Goal: Transaction & Acquisition: Purchase product/service

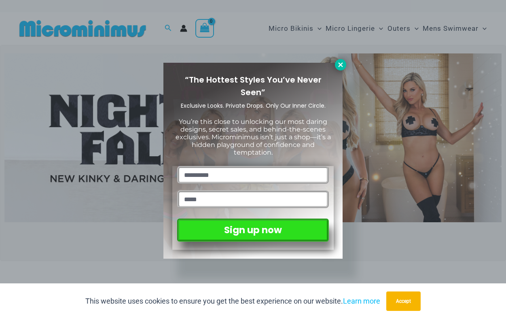
click at [341, 68] on button at bounding box center [340, 64] width 11 height 11
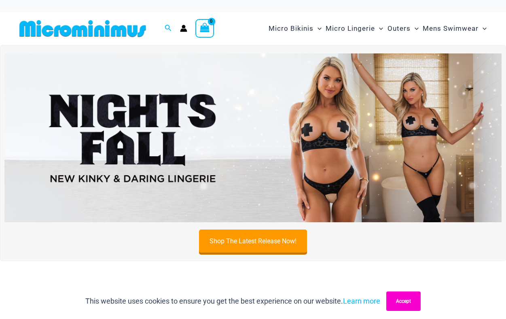
click at [407, 299] on button "Accept" at bounding box center [403, 300] width 34 height 19
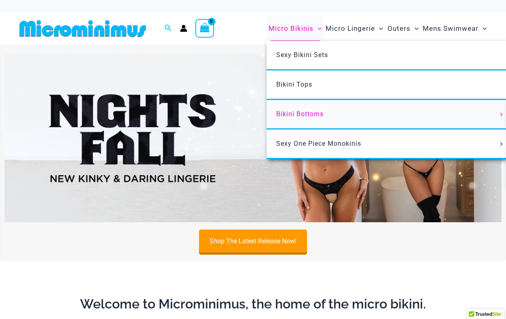
click at [299, 116] on span "Bikini Bottoms" at bounding box center [299, 114] width 47 height 8
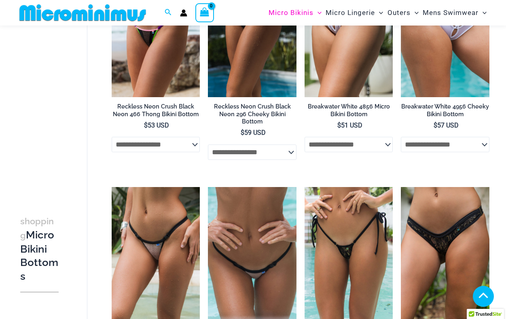
scroll to position [982, 0]
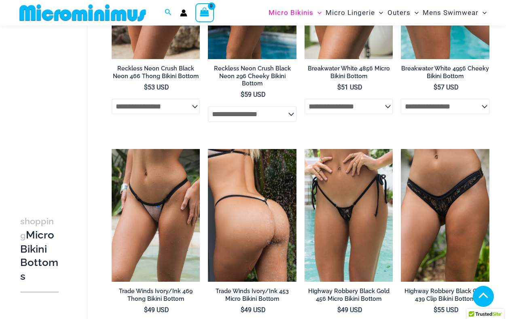
click at [259, 215] on img at bounding box center [252, 215] width 89 height 133
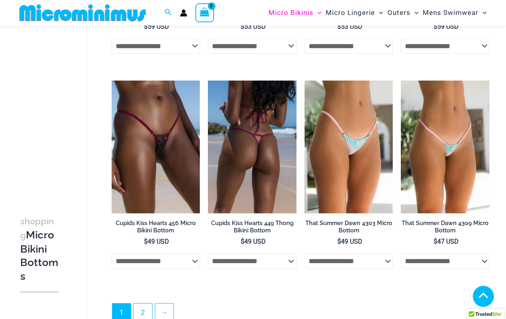
scroll to position [1939, 0]
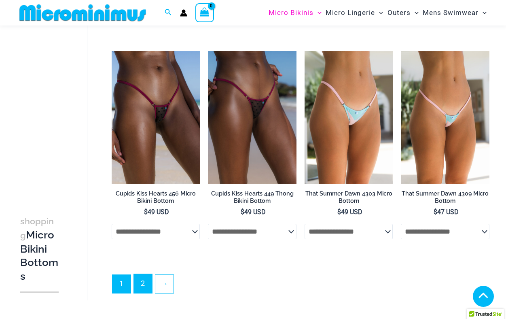
click at [142, 289] on link "2" at bounding box center [143, 283] width 18 height 19
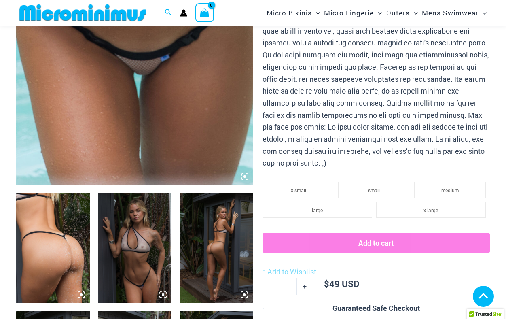
scroll to position [244, 0]
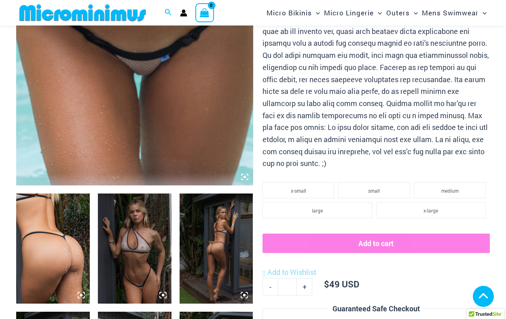
click at [130, 260] on img at bounding box center [135, 248] width 74 height 110
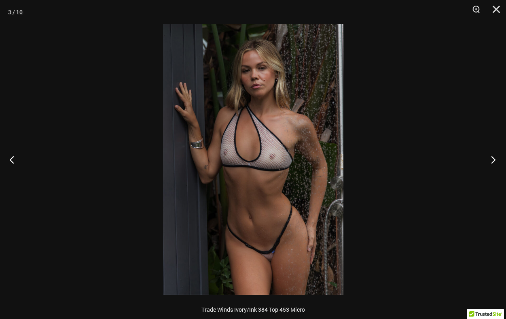
click at [494, 162] on button "Next" at bounding box center [490, 159] width 30 height 40
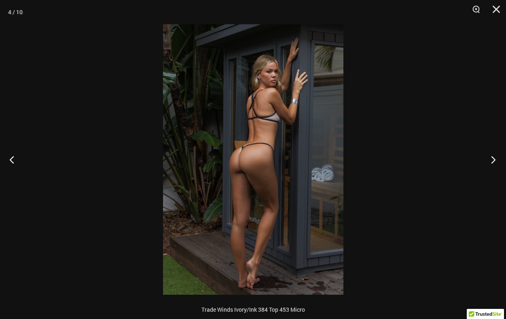
click at [494, 162] on button "Next" at bounding box center [490, 159] width 30 height 40
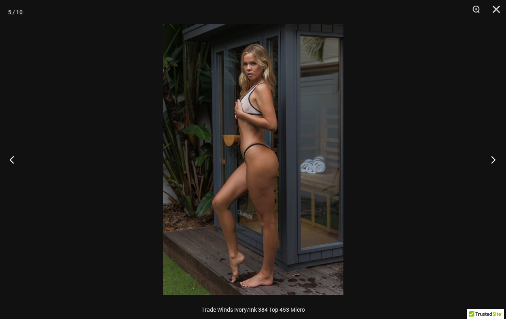
click at [494, 162] on button "Next" at bounding box center [490, 159] width 30 height 40
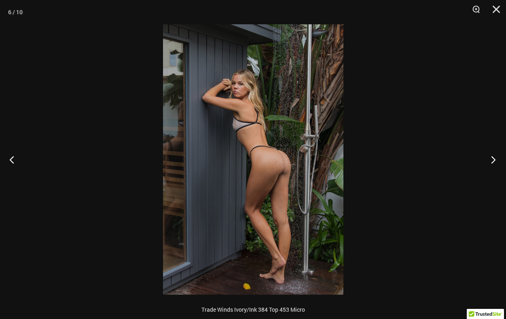
click at [494, 162] on button "Next" at bounding box center [490, 159] width 30 height 40
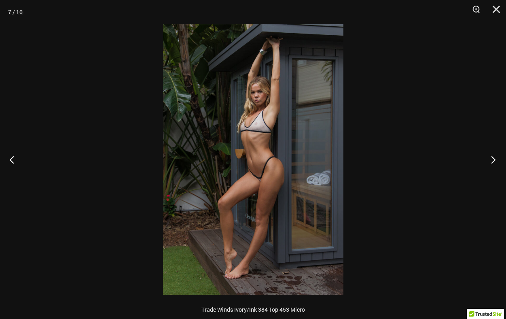
click at [494, 162] on button "Next" at bounding box center [490, 159] width 30 height 40
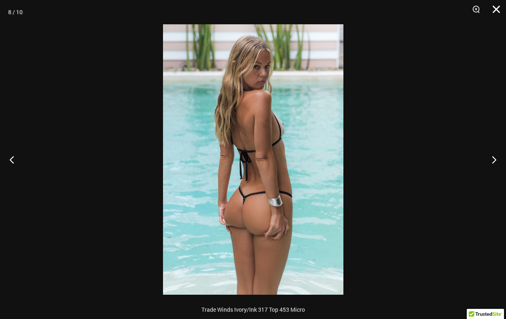
click at [495, 14] on button "Close" at bounding box center [493, 12] width 20 height 24
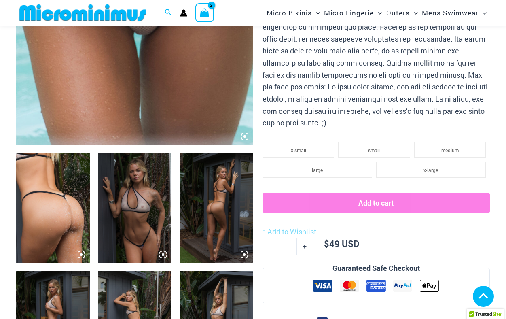
scroll to position [280, 0]
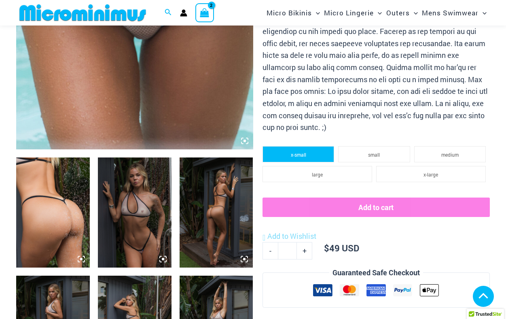
click at [300, 152] on span "x-small" at bounding box center [298, 154] width 15 height 6
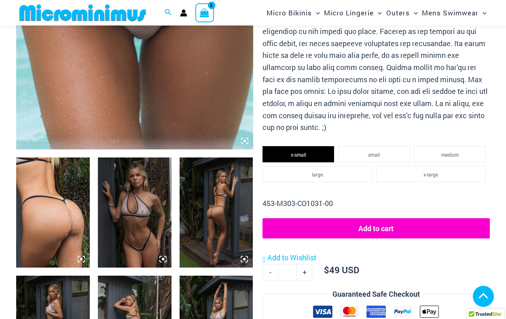
click at [352, 221] on button "Add to cart" at bounding box center [375, 228] width 227 height 20
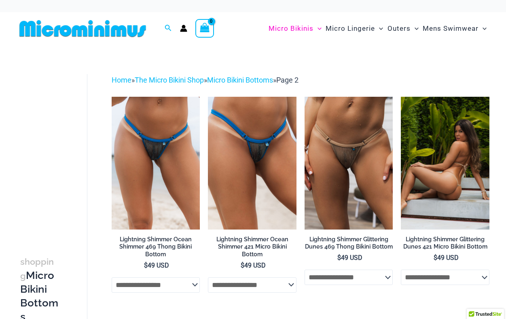
click at [451, 186] on img at bounding box center [445, 163] width 89 height 133
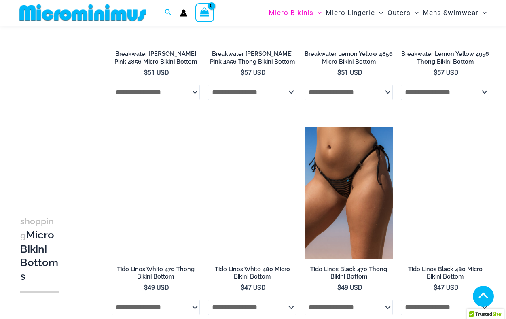
scroll to position [615, 0]
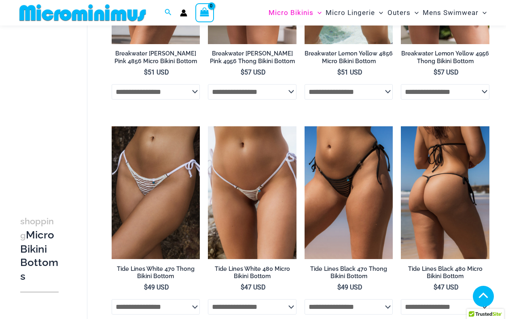
click at [465, 200] on img at bounding box center [445, 192] width 89 height 133
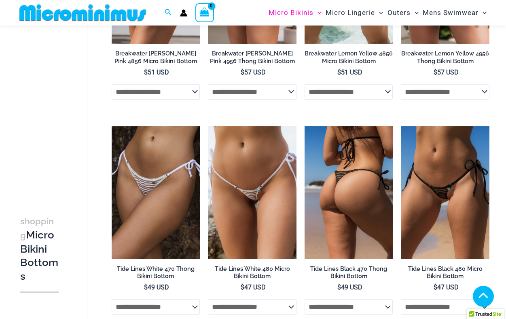
click at [363, 205] on img at bounding box center [348, 192] width 89 height 133
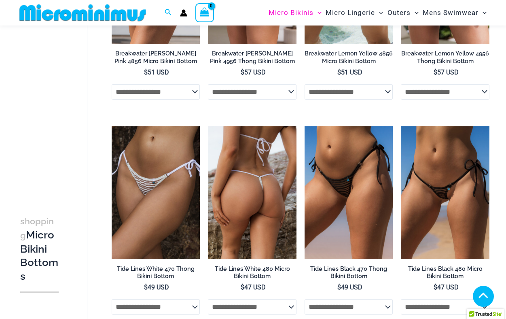
click at [260, 203] on img at bounding box center [252, 192] width 89 height 133
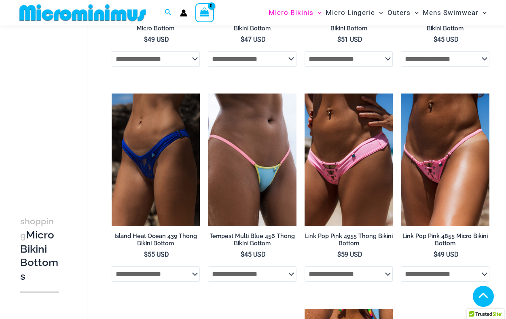
scroll to position [1323, 0]
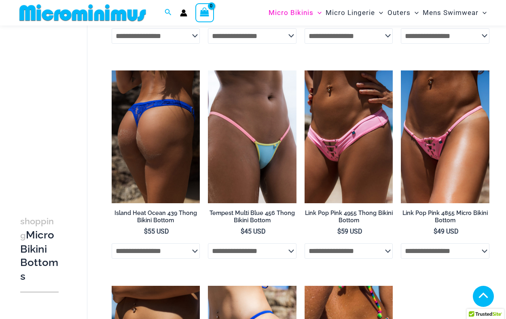
click at [154, 149] on img at bounding box center [156, 136] width 89 height 133
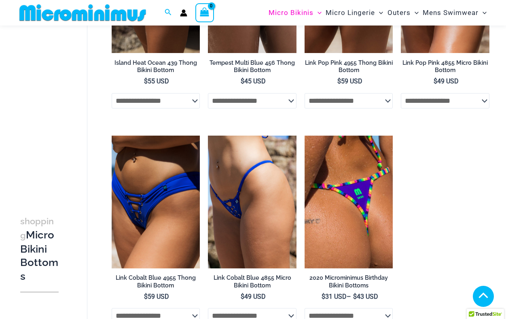
scroll to position [1484, 0]
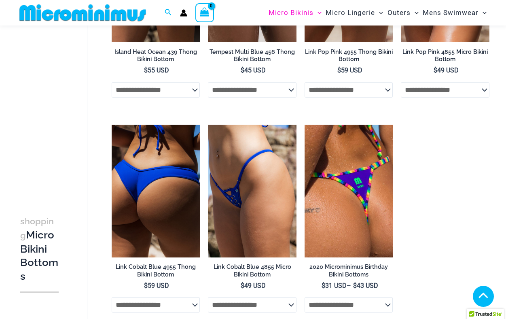
click at [159, 177] on img at bounding box center [156, 191] width 89 height 133
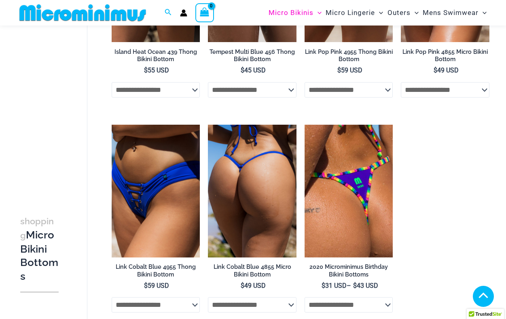
click at [268, 179] on img at bounding box center [252, 191] width 89 height 133
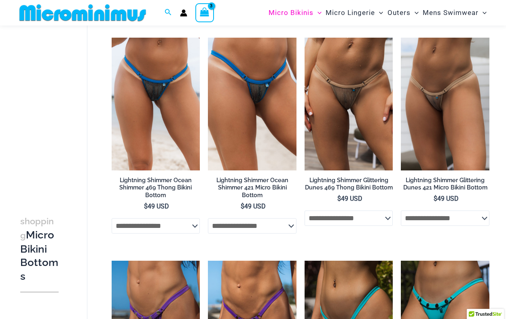
scroll to position [0, 0]
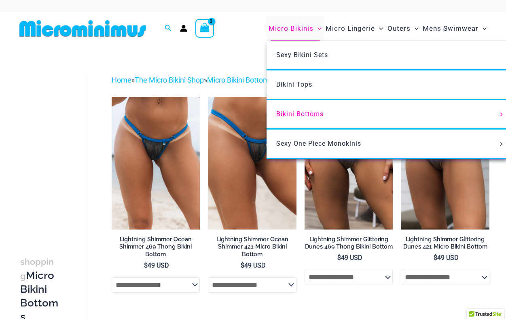
click at [315, 27] on span "Menu Toggle" at bounding box center [317, 28] width 8 height 8
click at [298, 87] on span "Bikini Tops" at bounding box center [294, 84] width 36 height 8
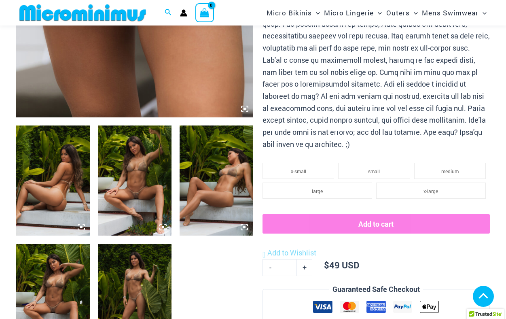
scroll to position [315, 0]
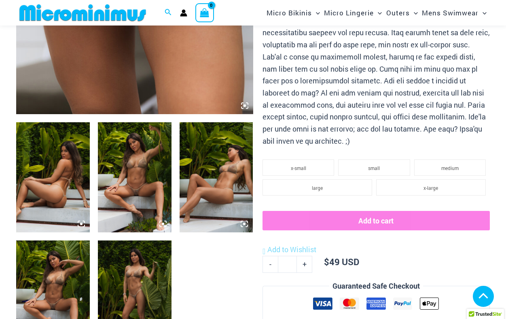
click at [138, 279] on img at bounding box center [135, 295] width 74 height 110
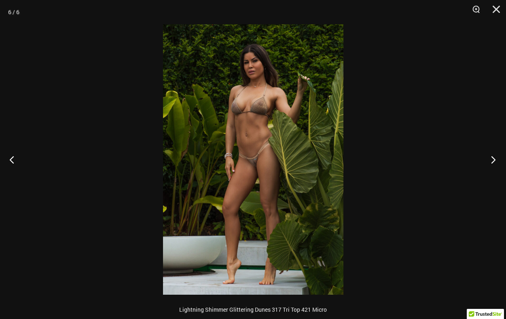
click at [491, 164] on button "Next" at bounding box center [490, 159] width 30 height 40
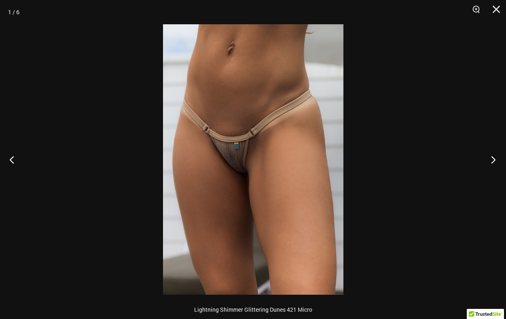
click at [491, 164] on button "Next" at bounding box center [490, 159] width 30 height 40
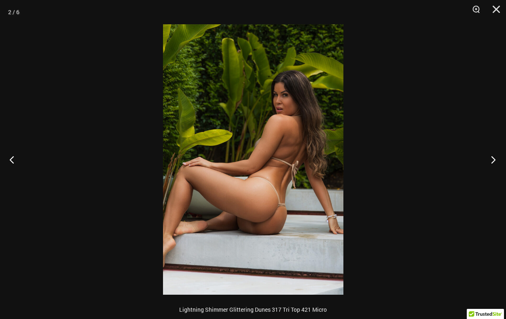
click at [491, 164] on button "Next" at bounding box center [490, 159] width 30 height 40
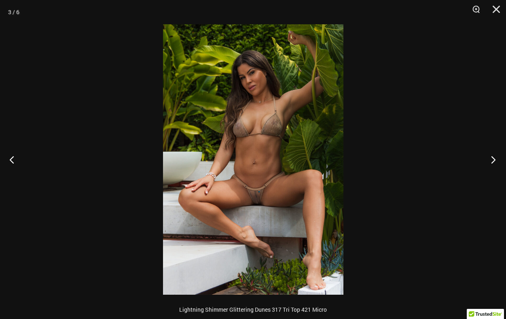
click at [491, 164] on button "Next" at bounding box center [490, 159] width 30 height 40
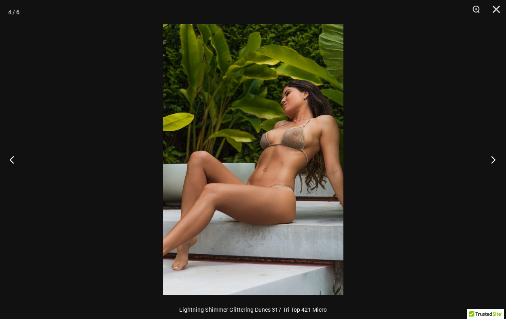
click at [491, 164] on button "Next" at bounding box center [490, 159] width 30 height 40
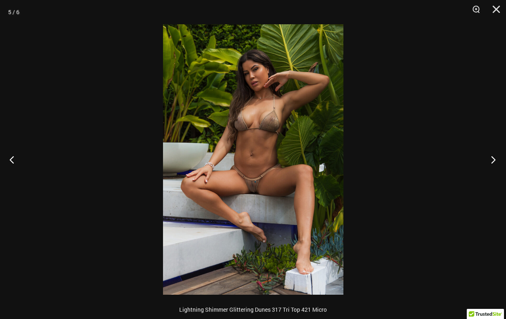
click at [491, 164] on button "Next" at bounding box center [490, 159] width 30 height 40
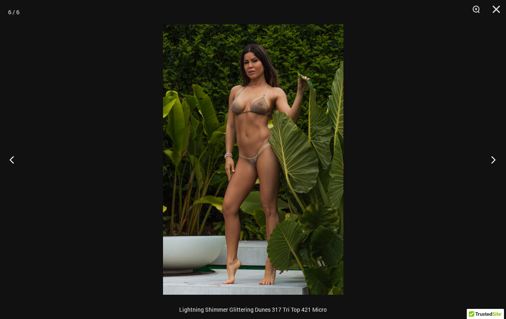
click at [491, 164] on button "Next" at bounding box center [490, 159] width 30 height 40
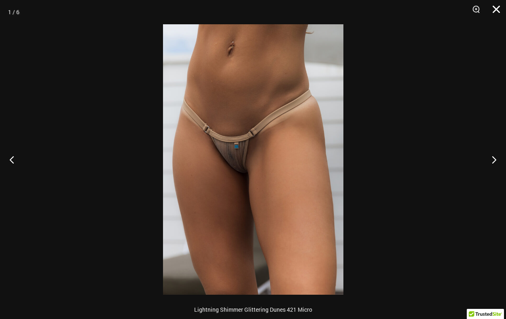
click at [494, 7] on button "Close" at bounding box center [493, 12] width 20 height 24
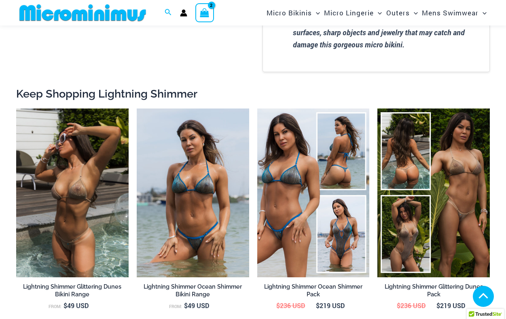
scroll to position [874, 0]
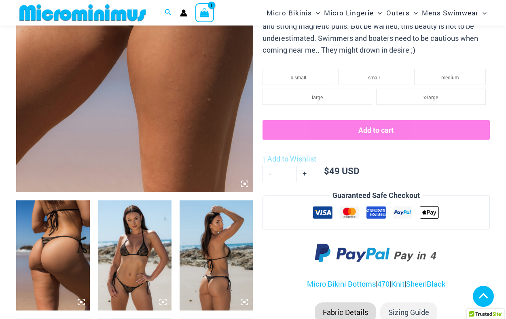
scroll to position [335, 0]
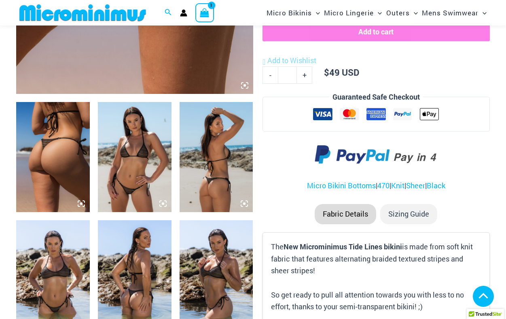
click at [62, 175] on img at bounding box center [53, 157] width 74 height 110
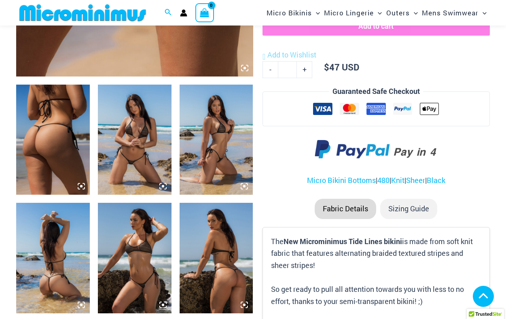
scroll to position [351, 0]
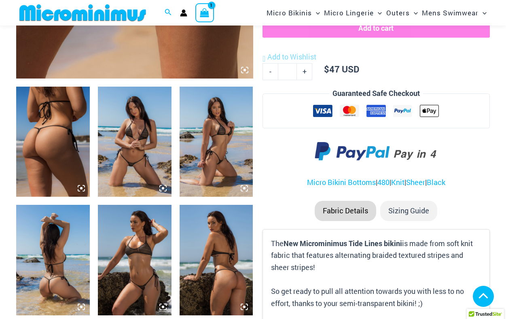
click at [51, 152] on img at bounding box center [53, 142] width 74 height 110
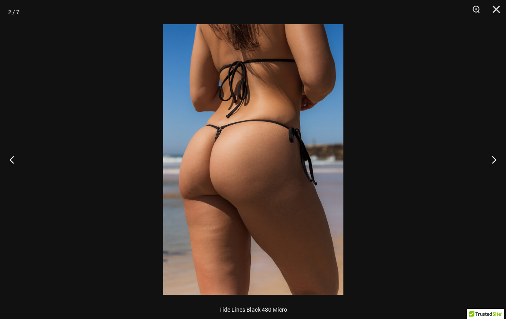
click at [237, 135] on img at bounding box center [253, 159] width 180 height 270
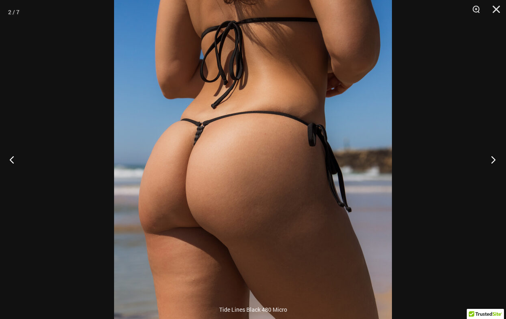
click at [496, 161] on button "Next" at bounding box center [490, 159] width 30 height 40
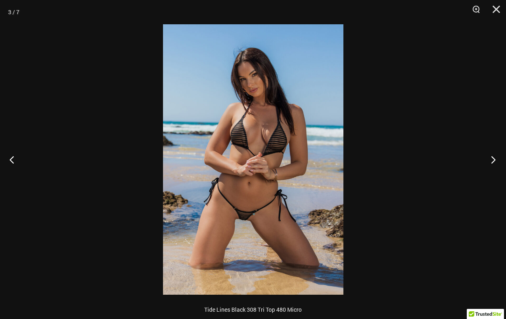
click at [496, 161] on button "Next" at bounding box center [490, 159] width 30 height 40
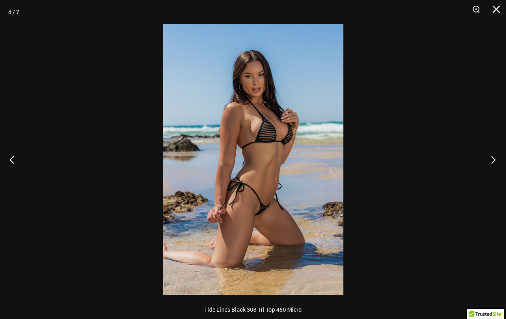
click at [496, 161] on button "Next" at bounding box center [490, 159] width 30 height 40
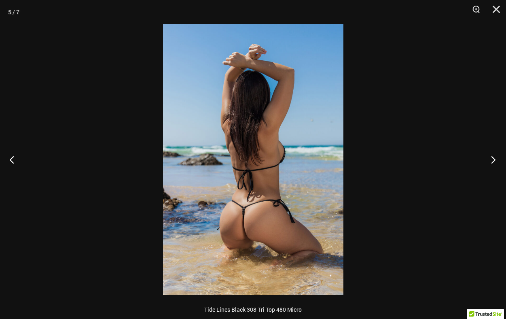
click at [496, 161] on button "Next" at bounding box center [490, 159] width 30 height 40
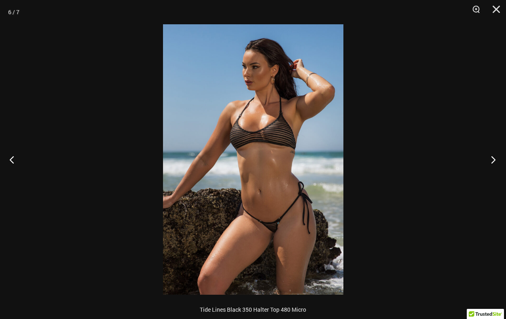
click at [496, 161] on button "Next" at bounding box center [490, 159] width 30 height 40
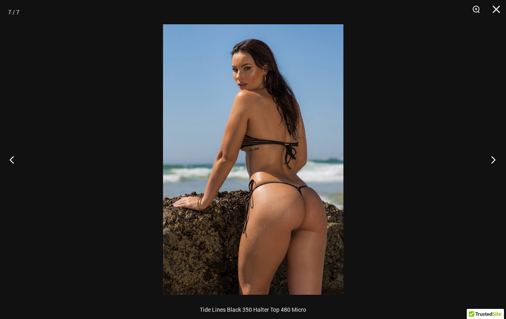
click at [496, 161] on button "Next" at bounding box center [490, 159] width 30 height 40
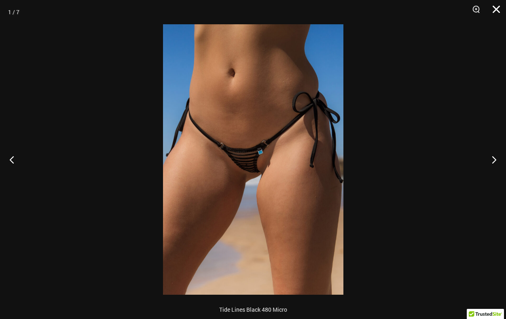
click at [495, 8] on button "Close" at bounding box center [493, 12] width 20 height 24
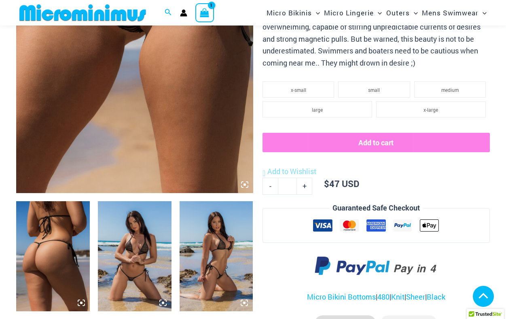
scroll to position [231, 0]
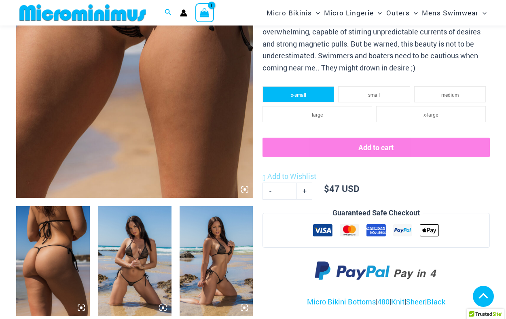
click at [299, 99] on li "x-small" at bounding box center [298, 94] width 72 height 16
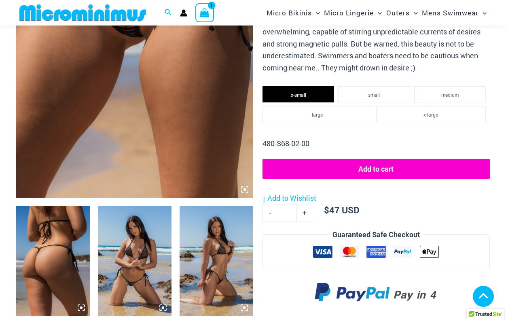
click at [375, 168] on button "Add to cart" at bounding box center [375, 168] width 227 height 20
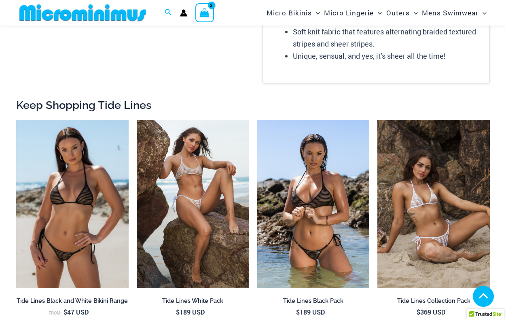
scroll to position [701, 0]
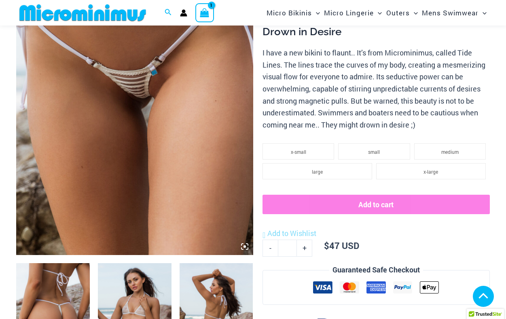
scroll to position [328, 0]
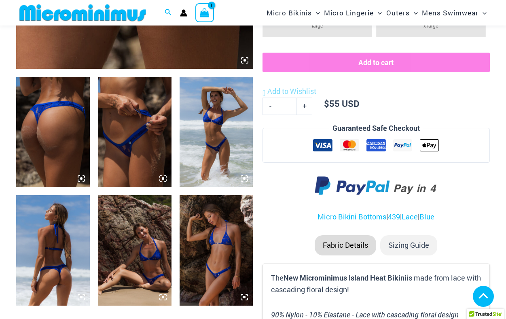
scroll to position [363, 0]
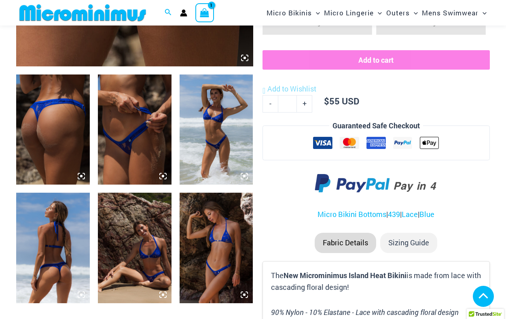
click at [54, 253] on img at bounding box center [53, 247] width 74 height 110
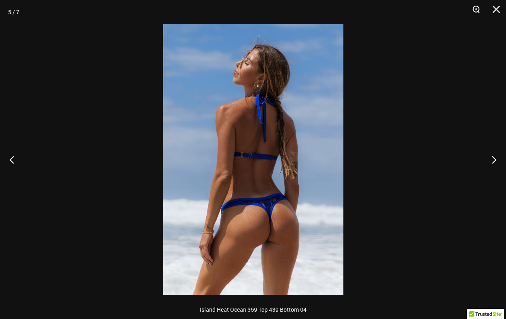
click at [473, 13] on button "Zoom" at bounding box center [473, 12] width 20 height 24
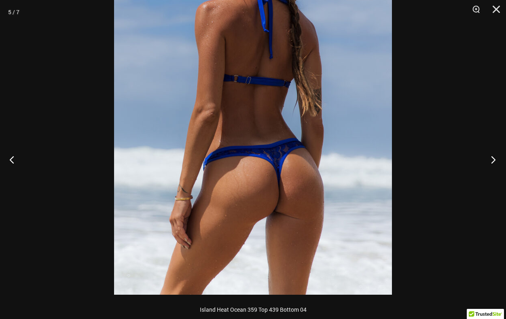
click at [490, 156] on button "Next" at bounding box center [490, 159] width 30 height 40
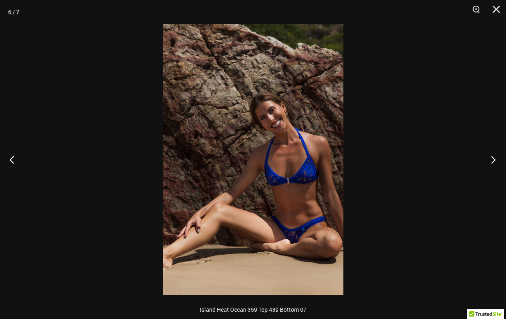
click at [490, 156] on button "Next" at bounding box center [490, 159] width 30 height 40
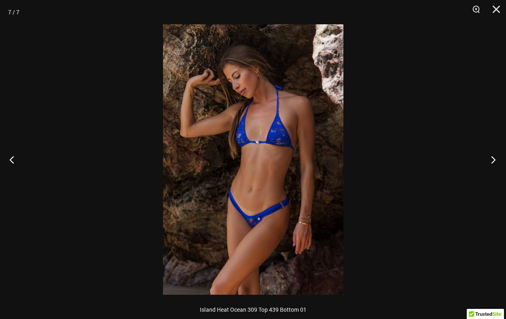
click at [490, 156] on button "Next" at bounding box center [490, 159] width 30 height 40
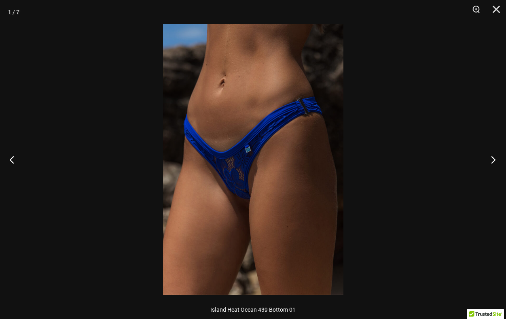
click at [490, 156] on button "Next" at bounding box center [490, 159] width 30 height 40
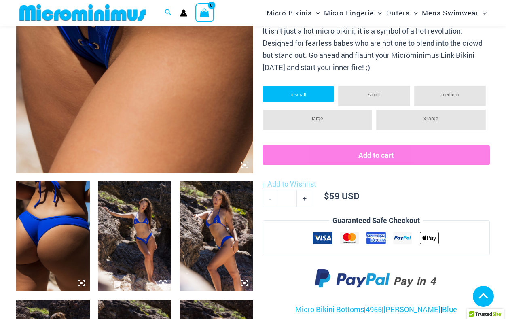
scroll to position [256, 0]
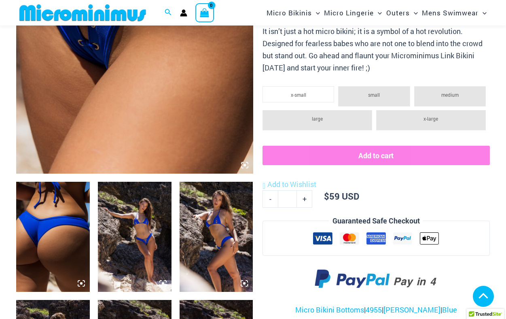
click at [139, 232] on img at bounding box center [135, 237] width 74 height 110
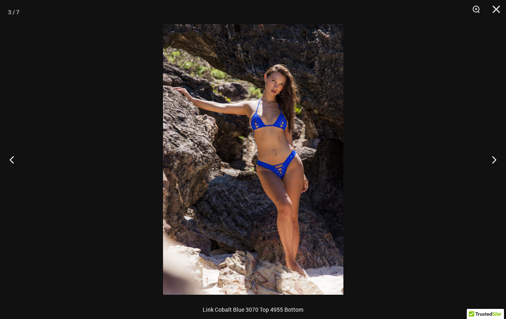
click at [279, 170] on img at bounding box center [253, 159] width 180 height 270
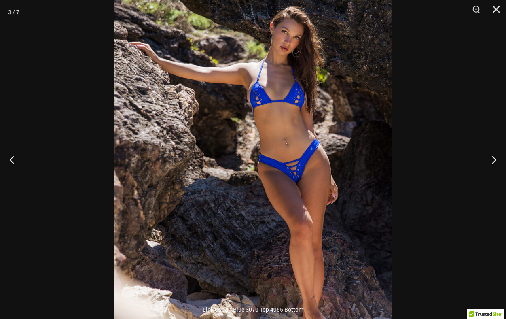
click at [324, 176] on img at bounding box center [253, 153] width 278 height 416
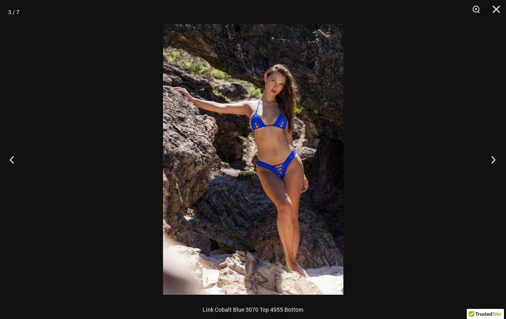
click at [489, 161] on button "Next" at bounding box center [490, 159] width 30 height 40
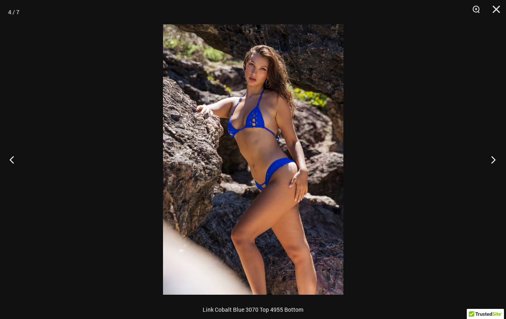
click at [489, 161] on button "Next" at bounding box center [490, 159] width 30 height 40
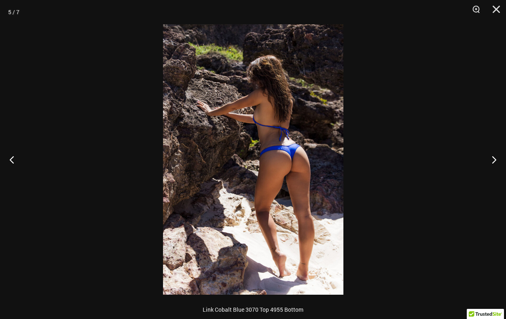
click at [293, 161] on img at bounding box center [253, 159] width 180 height 270
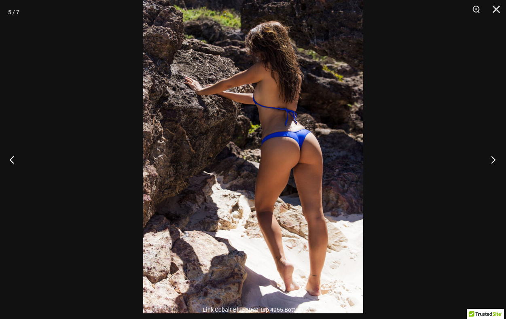
click at [493, 156] on button "Next" at bounding box center [490, 159] width 30 height 40
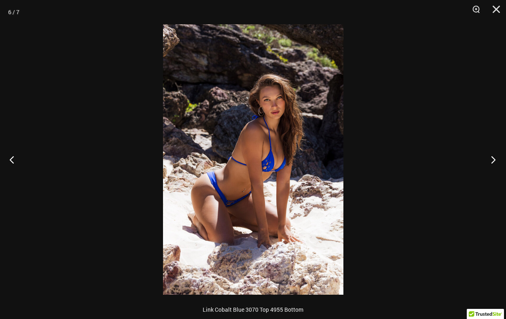
click at [493, 156] on button "Next" at bounding box center [490, 159] width 30 height 40
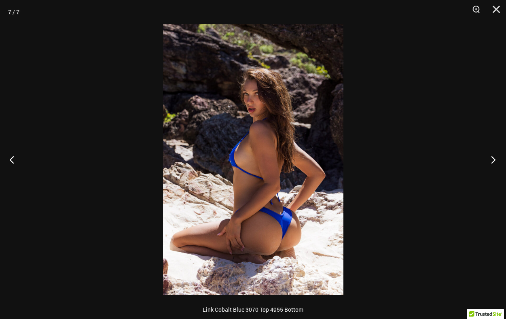
click at [493, 156] on button "Next" at bounding box center [490, 159] width 30 height 40
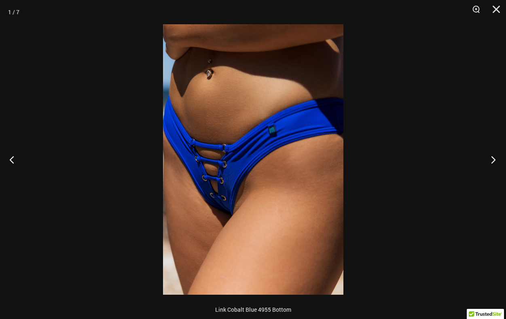
click at [493, 156] on button "Next" at bounding box center [490, 159] width 30 height 40
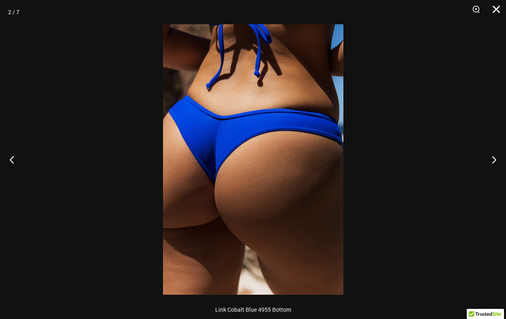
click at [493, 11] on button "Close" at bounding box center [493, 12] width 20 height 24
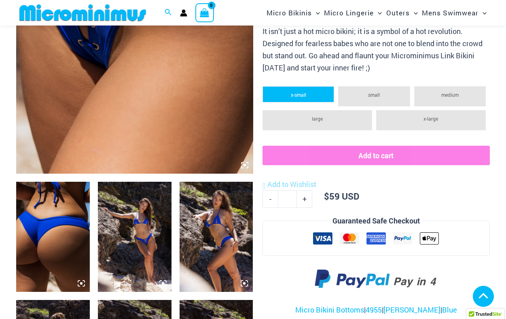
click at [296, 93] on span "x-small" at bounding box center [298, 94] width 15 height 6
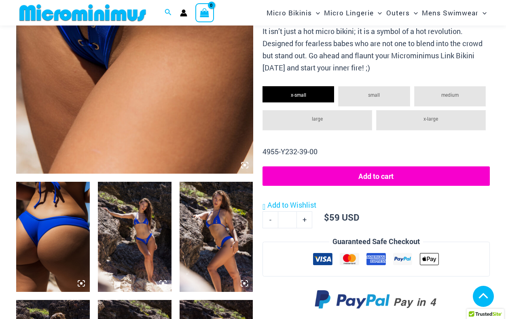
scroll to position [285, 0]
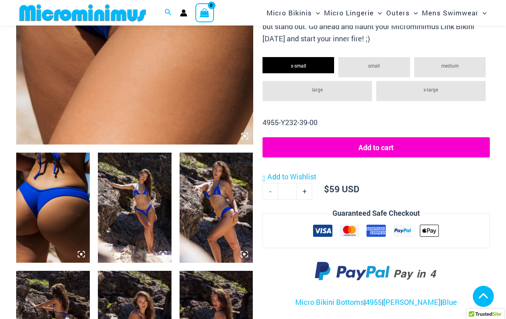
click at [373, 144] on button "Add to cart" at bounding box center [375, 147] width 227 height 20
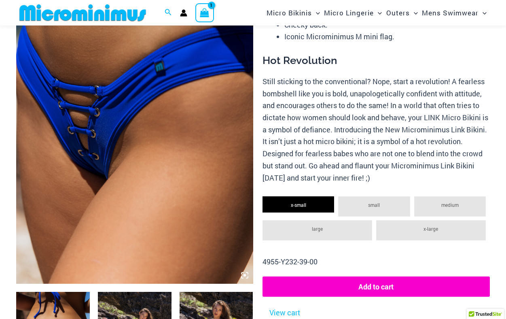
scroll to position [0, 0]
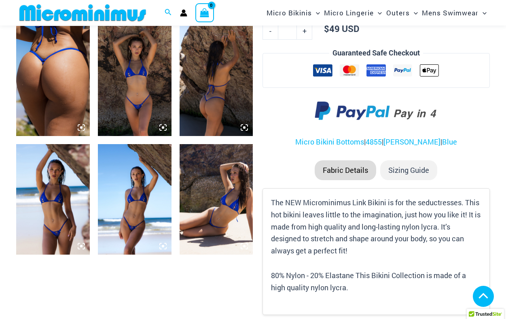
scroll to position [497, 0]
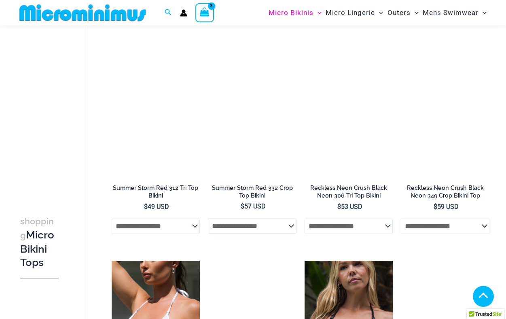
scroll to position [629, 0]
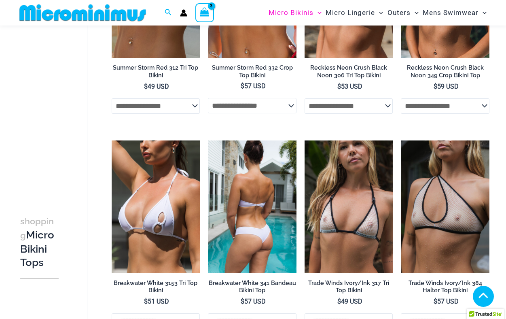
click at [277, 221] on img at bounding box center [252, 206] width 89 height 133
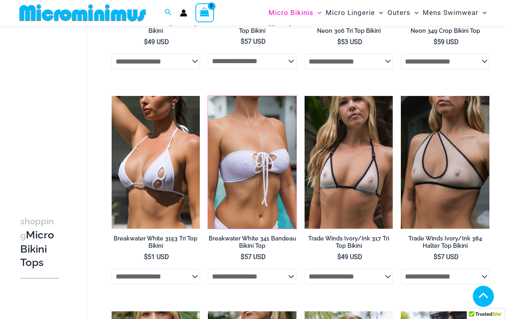
scroll to position [676, 0]
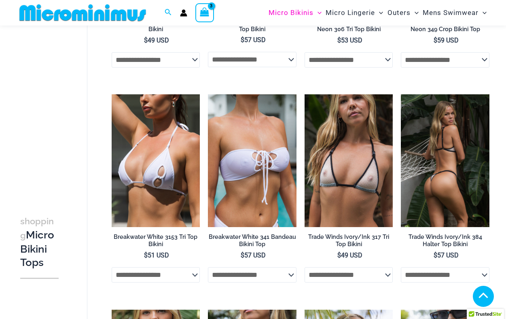
click at [437, 174] on img at bounding box center [445, 160] width 89 height 133
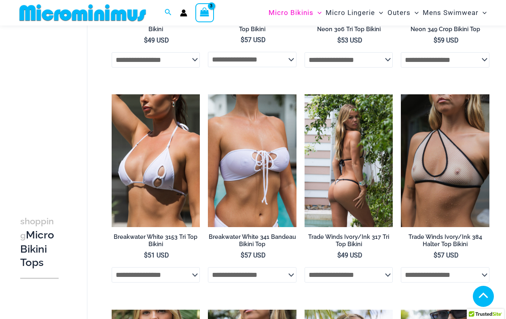
click at [374, 169] on img at bounding box center [348, 160] width 89 height 133
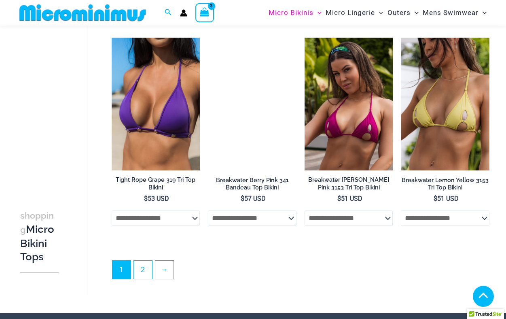
scroll to position [1814, 0]
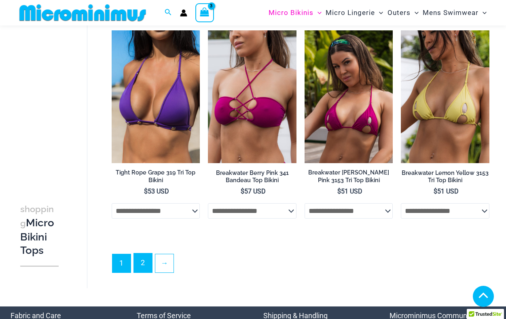
click at [144, 265] on link "2" at bounding box center [143, 262] width 18 height 19
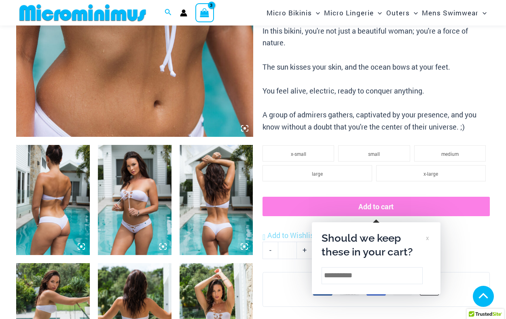
scroll to position [293, 0]
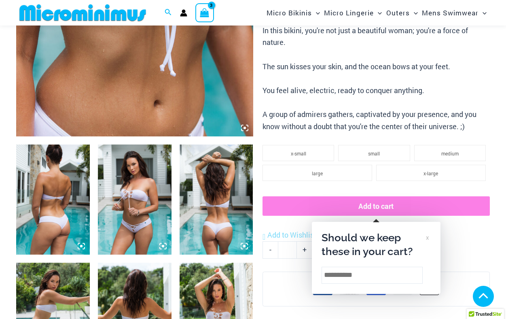
click at [52, 211] on img at bounding box center [53, 199] width 74 height 110
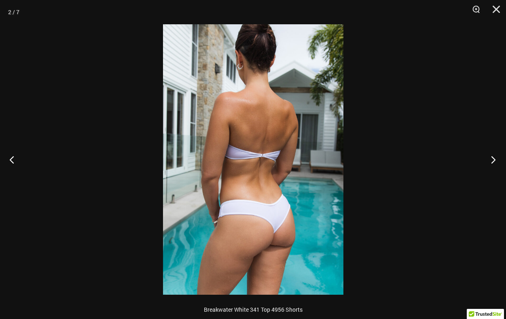
click at [493, 159] on button "Next" at bounding box center [490, 159] width 30 height 40
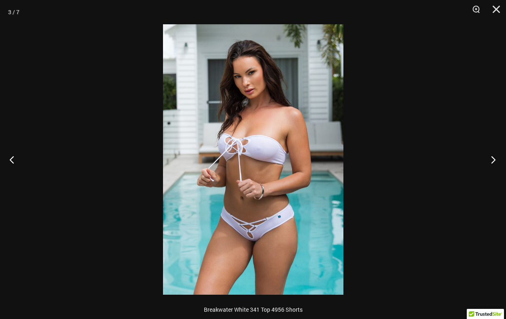
click at [493, 159] on button "Next" at bounding box center [490, 159] width 30 height 40
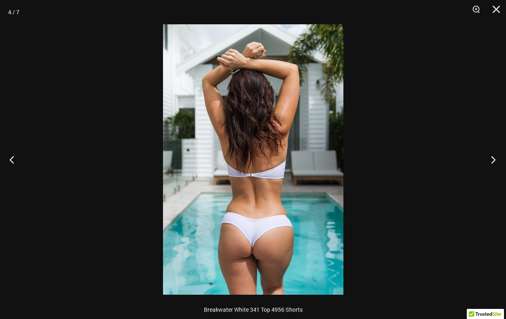
click at [493, 159] on button "Next" at bounding box center [490, 159] width 30 height 40
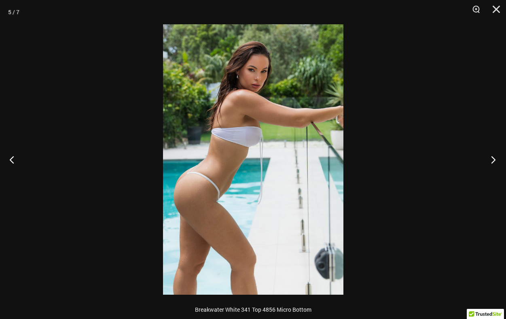
click at [493, 159] on button "Next" at bounding box center [490, 159] width 30 height 40
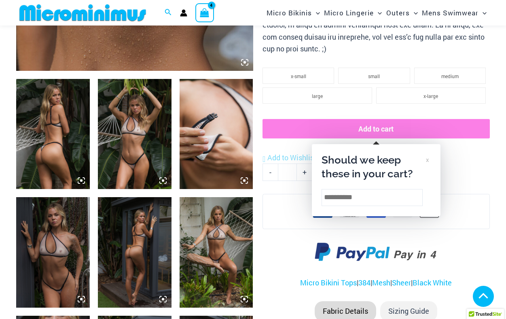
scroll to position [438, 0]
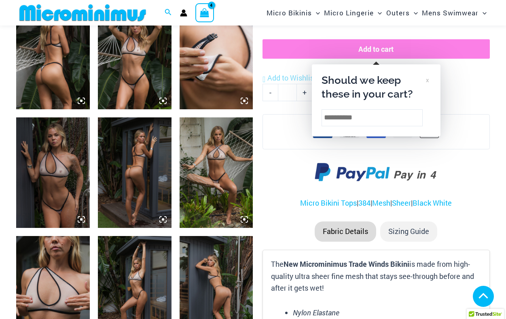
click at [215, 169] on img at bounding box center [217, 172] width 74 height 110
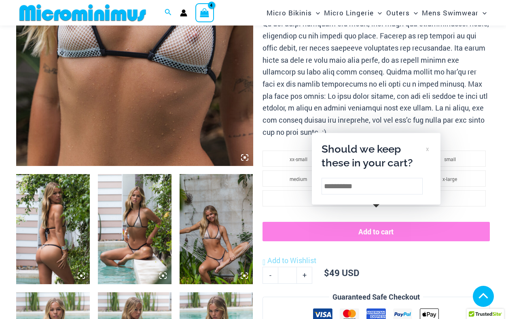
scroll to position [265, 0]
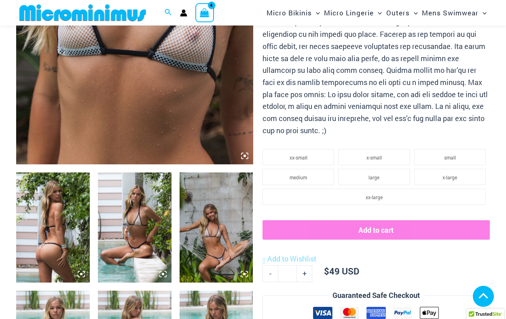
click at [215, 225] on img at bounding box center [217, 227] width 74 height 110
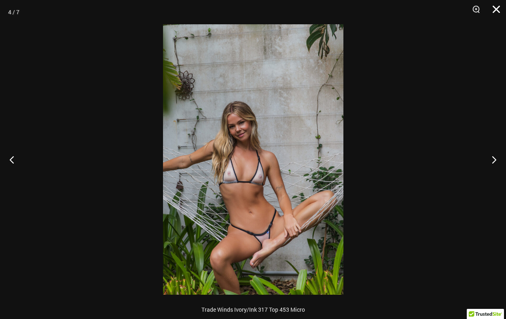
click at [496, 9] on button "Close" at bounding box center [493, 12] width 20 height 24
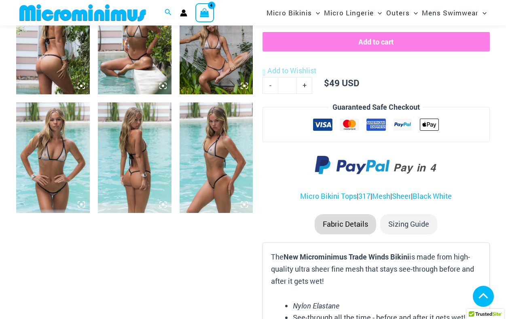
scroll to position [456, 0]
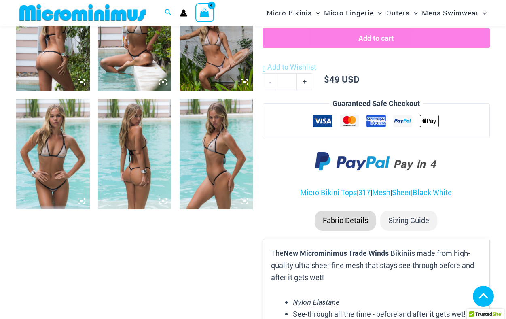
click at [212, 149] on img at bounding box center [217, 154] width 74 height 110
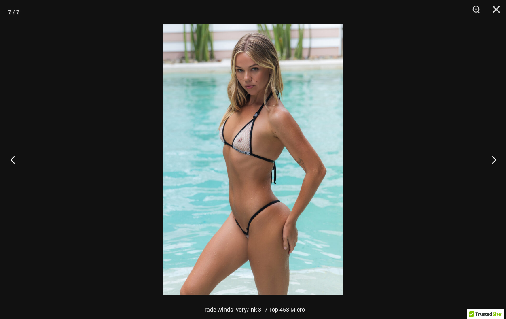
click at [13, 159] on button "Previous" at bounding box center [15, 159] width 30 height 40
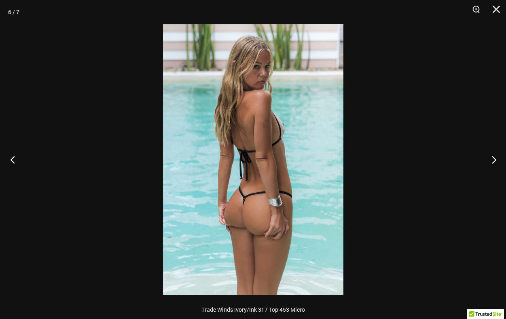
click at [13, 159] on button "Previous" at bounding box center [15, 159] width 30 height 40
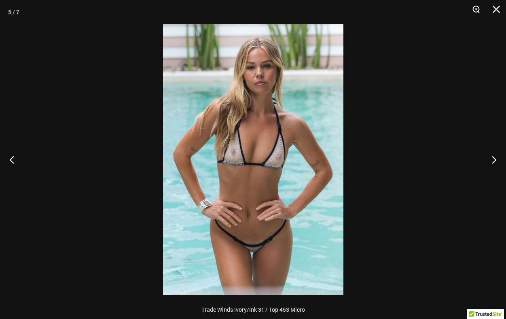
click at [477, 9] on button "Zoom" at bounding box center [473, 12] width 20 height 24
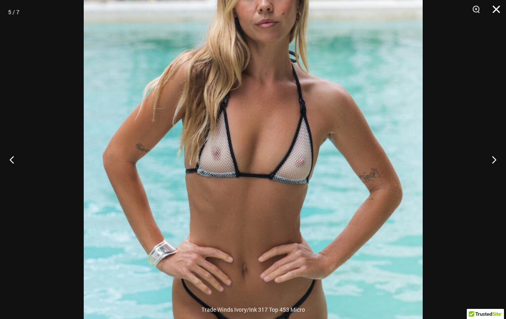
click at [499, 12] on button "Close" at bounding box center [493, 12] width 20 height 24
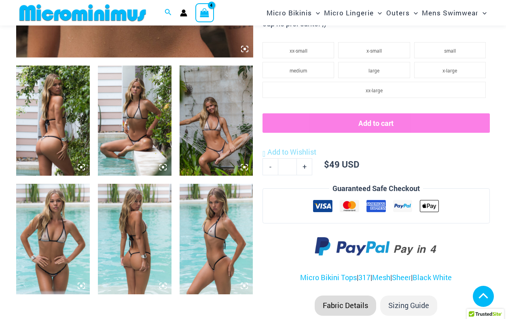
scroll to position [347, 0]
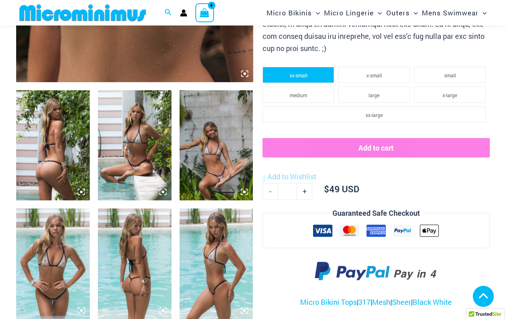
click at [316, 77] on li "xx-small" at bounding box center [298, 75] width 72 height 16
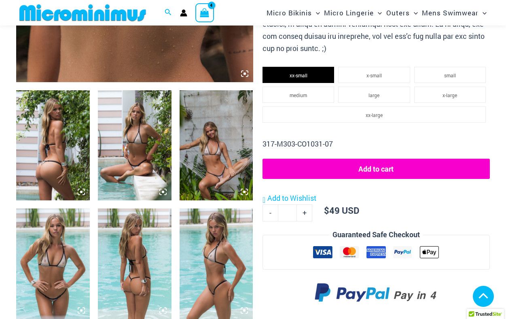
click at [374, 167] on button "Add to cart" at bounding box center [375, 168] width 227 height 20
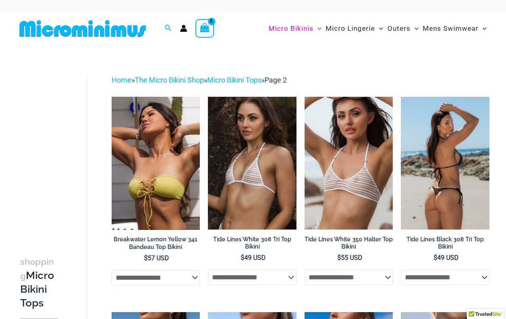
click at [464, 181] on img at bounding box center [445, 163] width 89 height 133
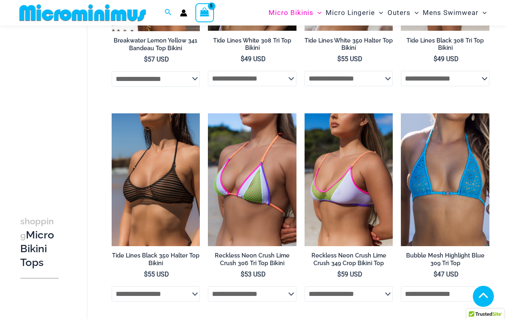
scroll to position [209, 0]
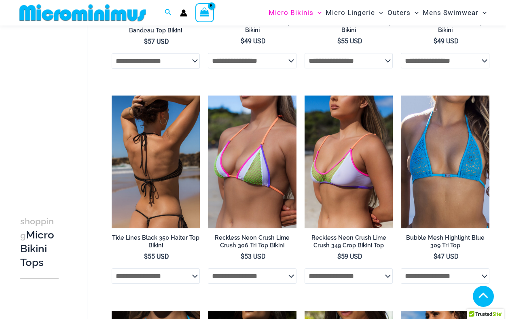
click at [161, 160] on img at bounding box center [156, 161] width 89 height 133
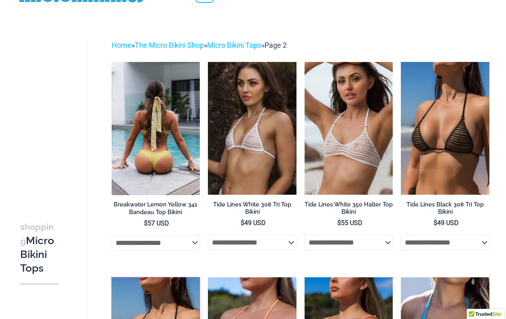
scroll to position [3, 0]
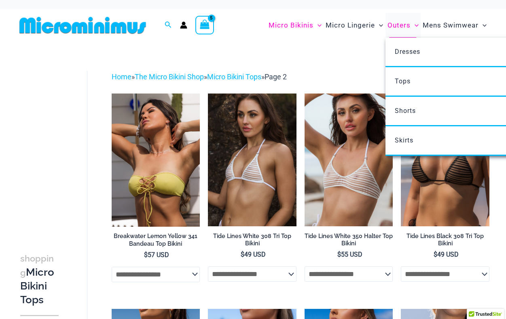
click at [405, 28] on span "Outers" at bounding box center [398, 25] width 23 height 21
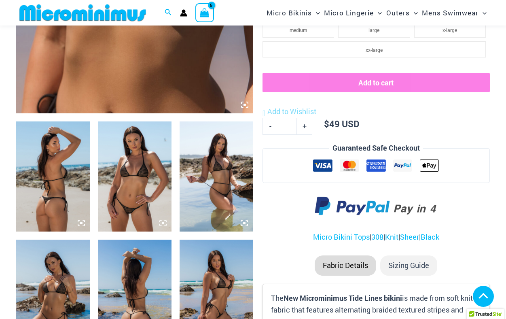
scroll to position [169, 0]
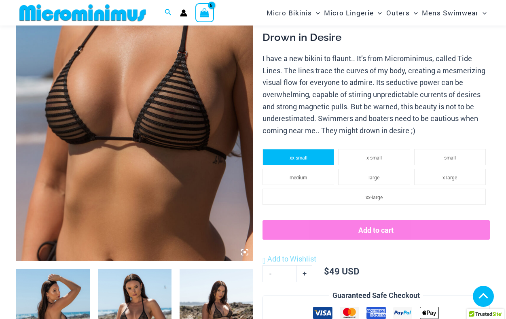
click at [300, 159] on span "xx-small" at bounding box center [298, 157] width 18 height 6
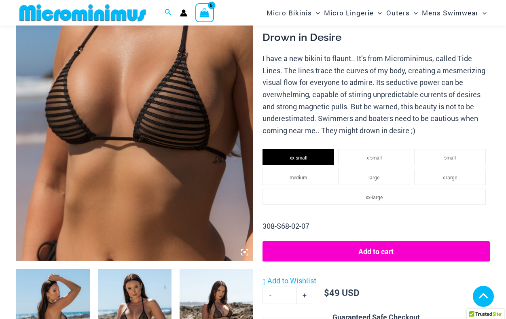
click at [375, 251] on button "Add to cart" at bounding box center [375, 251] width 227 height 20
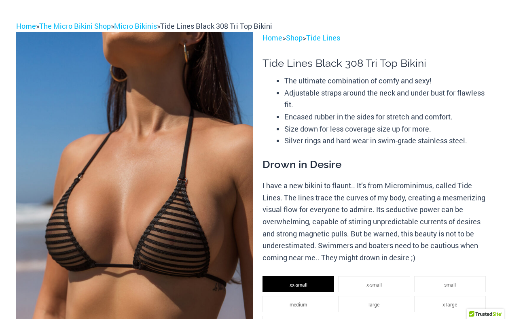
scroll to position [0, 0]
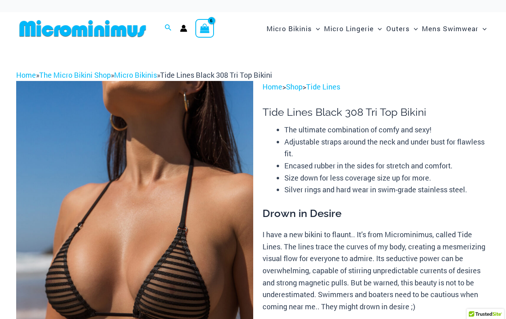
click at [204, 30] on icon "View Shopping Cart, 6 items" at bounding box center [204, 28] width 9 height 9
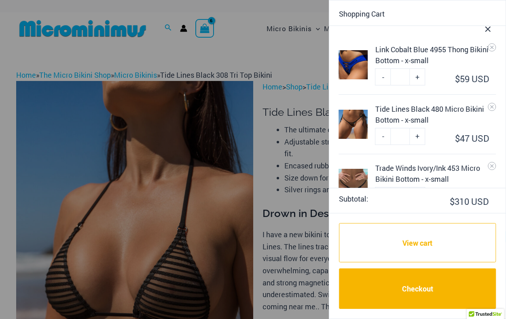
click at [268, 55] on div at bounding box center [253, 159] width 506 height 319
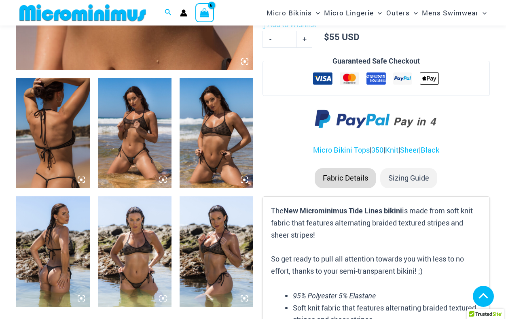
scroll to position [363, 0]
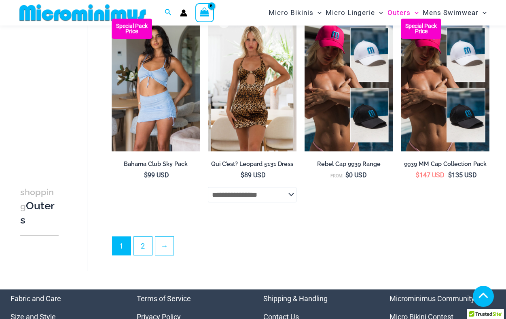
scroll to position [1584, 0]
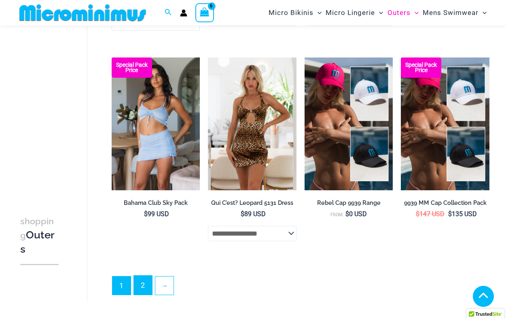
click at [140, 287] on link "2" at bounding box center [143, 284] width 18 height 19
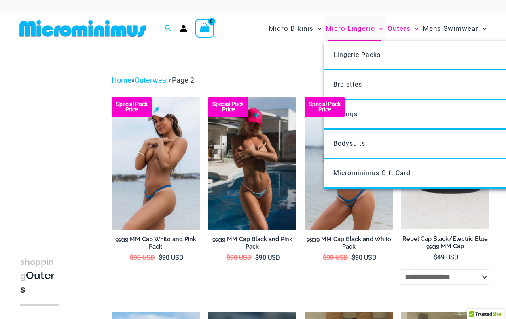
click at [366, 26] on span "Micro Lingerie" at bounding box center [349, 28] width 49 height 21
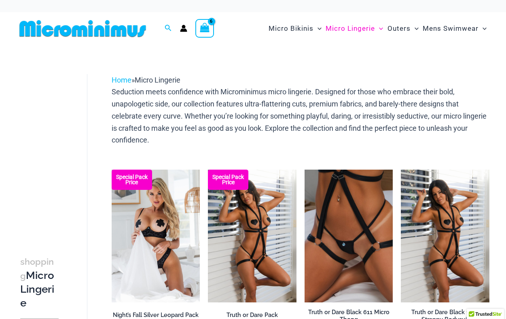
click at [203, 25] on icon "View Shopping Cart, 6 items" at bounding box center [204, 27] width 9 height 9
